Goal: Task Accomplishment & Management: Use online tool/utility

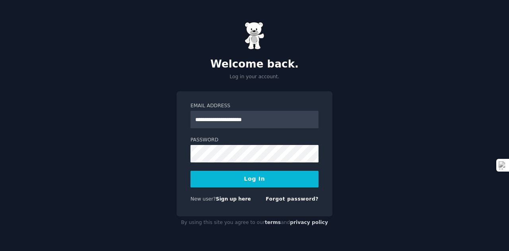
click at [250, 179] on button "Log In" at bounding box center [254, 179] width 128 height 17
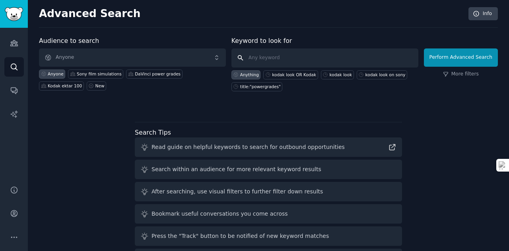
click at [322, 59] on input "text" at bounding box center [324, 57] width 187 height 19
type input "s log"
click button "Perform Advanced Search" at bounding box center [461, 57] width 74 height 18
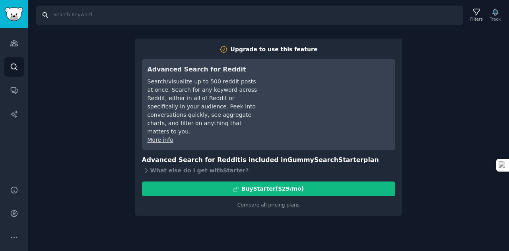
click at [114, 14] on input "Search" at bounding box center [249, 15] width 427 height 19
click at [6, 51] on link "Audiences" at bounding box center [13, 42] width 19 height 19
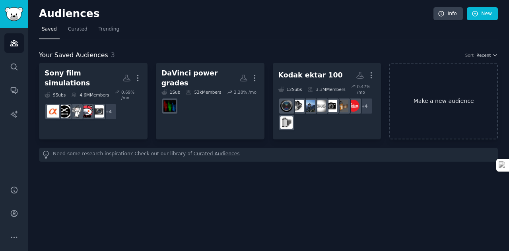
click at [426, 99] on link "Make a new audience" at bounding box center [443, 101] width 109 height 77
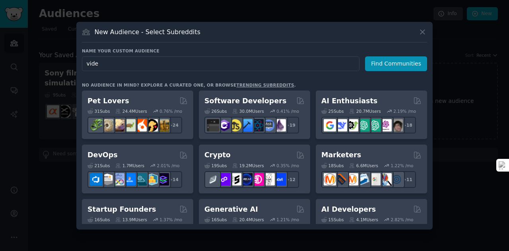
type input "video"
click button "Find Communities" at bounding box center [396, 63] width 62 height 15
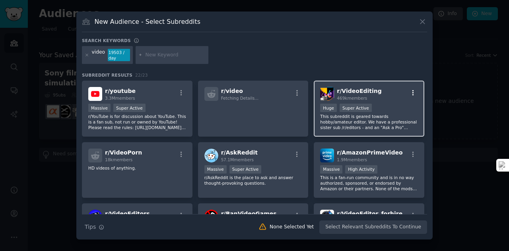
click at [412, 95] on icon "button" at bounding box center [412, 92] width 7 height 7
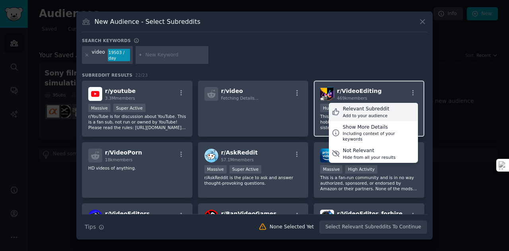
click at [368, 105] on div "Relevant Subreddit Add to your audience" at bounding box center [373, 112] width 89 height 18
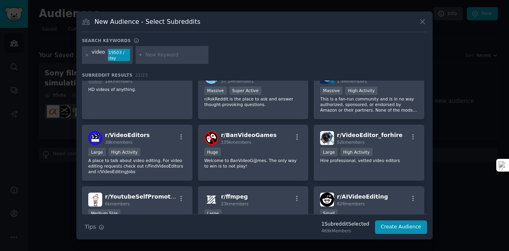
scroll to position [83, 0]
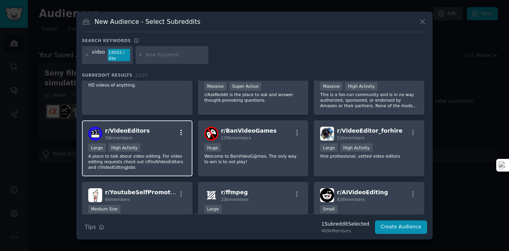
click at [182, 132] on icon "button" at bounding box center [181, 132] width 7 height 7
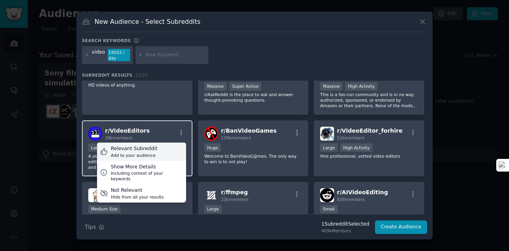
click at [123, 146] on div "Relevant Subreddit" at bounding box center [134, 148] width 47 height 7
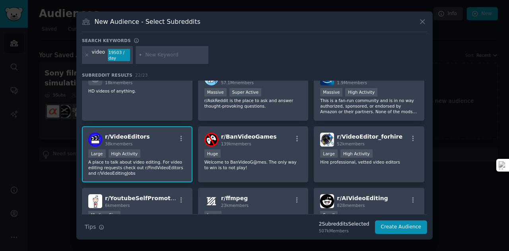
scroll to position [0, 0]
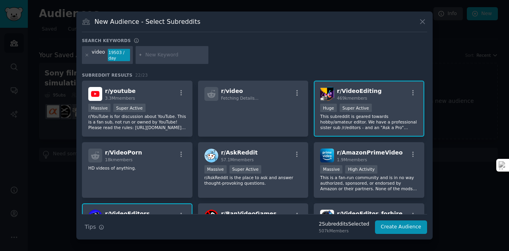
click at [157, 57] on input "text" at bounding box center [175, 55] width 60 height 7
type input "videography"
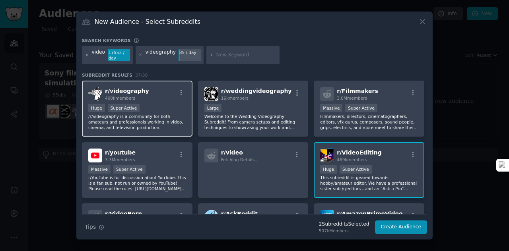
click at [181, 87] on div "r/ videography 400k members" at bounding box center [137, 94] width 98 height 14
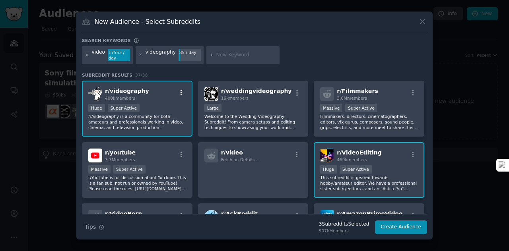
click at [181, 91] on icon "button" at bounding box center [181, 92] width 7 height 7
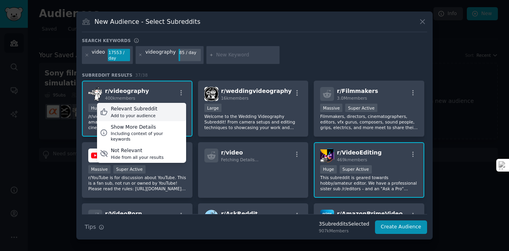
click at [147, 112] on div "Relevant Subreddit" at bounding box center [134, 109] width 47 height 7
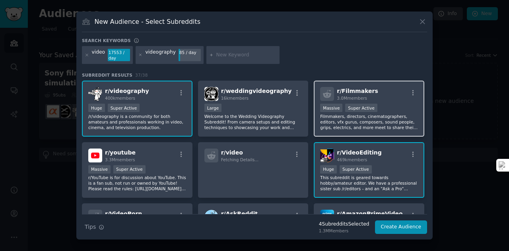
click at [414, 88] on div "r/ Filmmakers 3.0M members" at bounding box center [369, 94] width 98 height 14
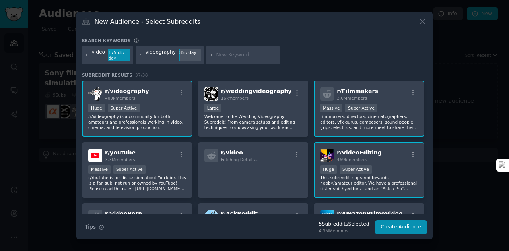
click at [234, 53] on input "text" at bounding box center [246, 55] width 60 height 7
type input "s log"
type input "cinematography"
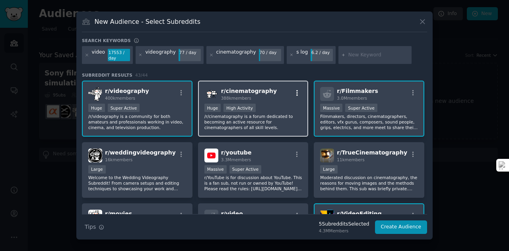
click at [296, 91] on icon "button" at bounding box center [297, 93] width 2 height 6
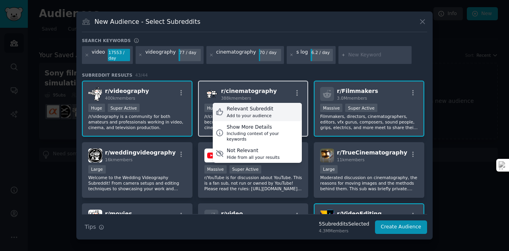
click at [263, 107] on div "Relevant Subreddit" at bounding box center [250, 109] width 47 height 7
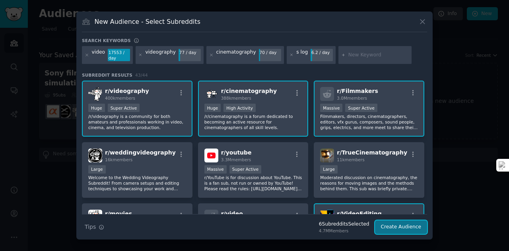
click at [395, 227] on button "Create Audience" at bounding box center [401, 228] width 52 height 14
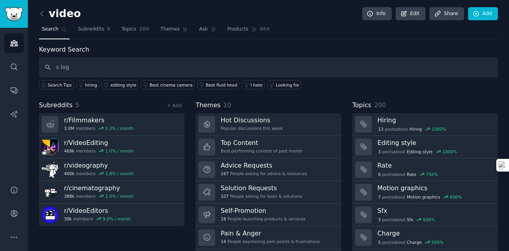
type input "s log"
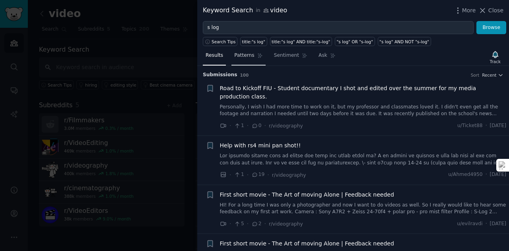
click at [251, 53] on link "Patterns" at bounding box center [248, 57] width 34 height 16
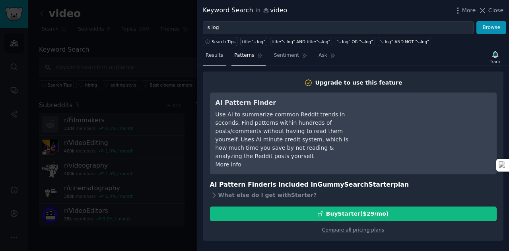
click at [214, 58] on span "Results" at bounding box center [213, 55] width 17 height 7
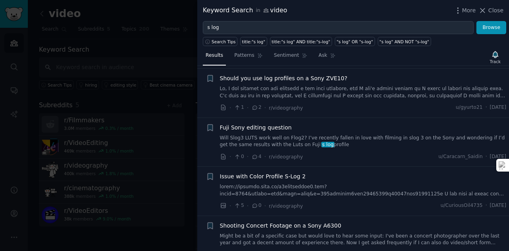
scroll to position [363, 0]
click at [453, 183] on link at bounding box center [363, 190] width 287 height 14
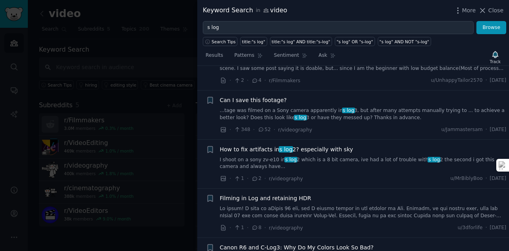
scroll to position [1344, 0]
